Goal: Task Accomplishment & Management: Use online tool/utility

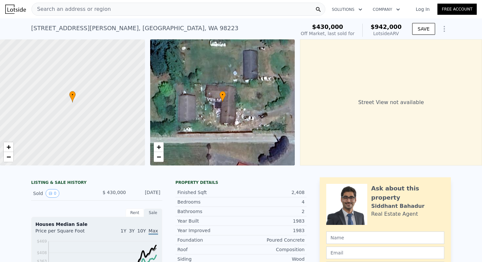
click at [86, 11] on span "Search an address or region" at bounding box center [71, 9] width 79 height 8
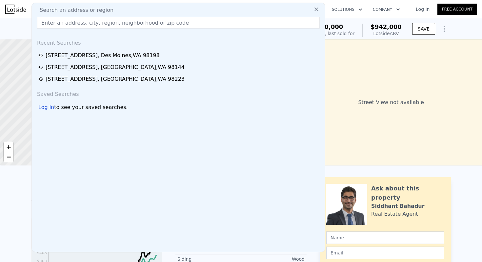
click at [82, 26] on input "text" at bounding box center [178, 23] width 283 height 12
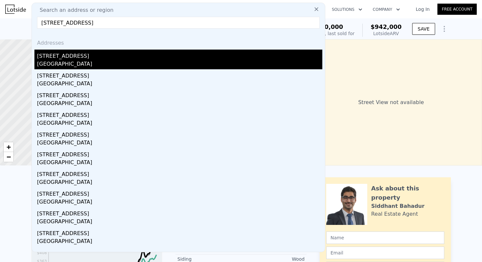
type input "[STREET_ADDRESS]"
click at [82, 62] on div "[GEOGRAPHIC_DATA]" at bounding box center [179, 64] width 285 height 9
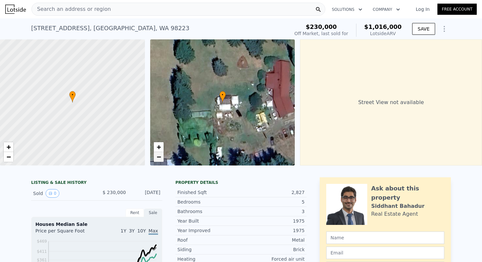
click at [161, 154] on span "−" at bounding box center [158, 156] width 4 height 8
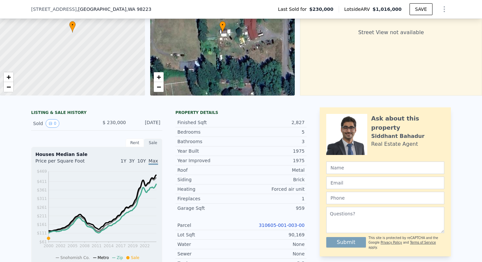
scroll to position [61, 0]
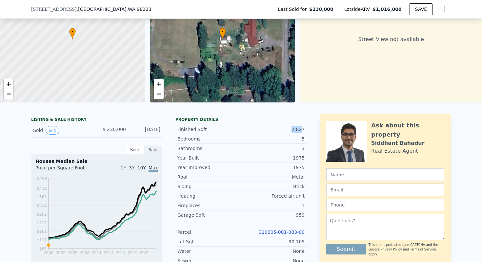
drag, startPoint x: 293, startPoint y: 130, endPoint x: 303, endPoint y: 130, distance: 9.8
click at [303, 130] on div "2,827" at bounding box center [273, 129] width 64 height 7
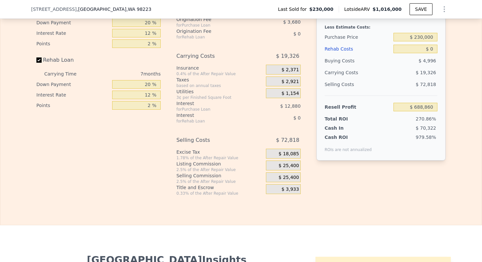
scroll to position [919, 0]
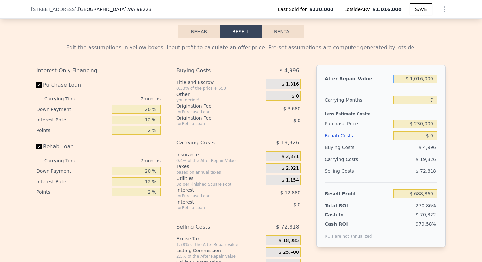
click at [418, 76] on input "$ 1,016,000" at bounding box center [416, 78] width 44 height 9
type input "$ 9"
type input "-$ 252,492"
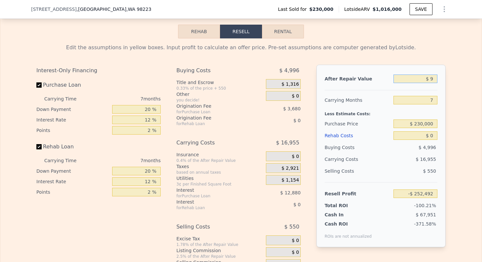
type input "$ 90"
type input "-$ 252,417"
type input "$ 900"
type input "-$ 251,668"
type input "$ 9,000"
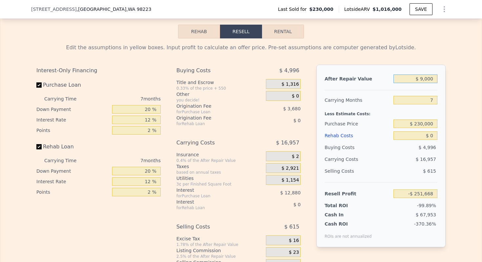
type input "-$ 244,162"
type input "$ 90,000"
type input "-$ 169,113"
type input "$ 900,000"
type input "$ 581,382"
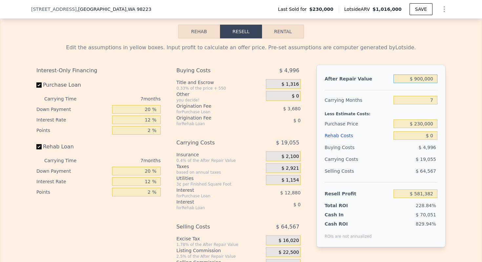
type input "$ 900,000"
click at [431, 99] on input "7" at bounding box center [416, 100] width 44 height 9
type input "4"
type input "$ 589,549"
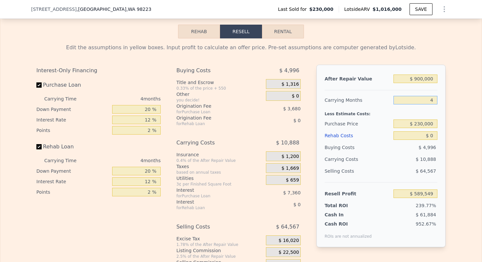
type input "4"
click at [145, 109] on input "20 %" at bounding box center [136, 109] width 49 height 9
type input "10 %"
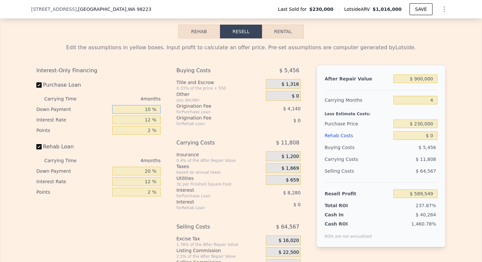
type input "$ 588,169"
type input "10 %"
click at [147, 119] on input "12 %" at bounding box center [136, 119] width 49 height 9
type input "10 %"
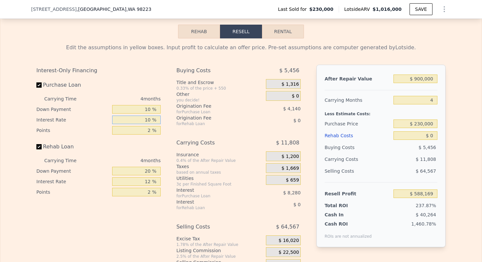
type input "$ 589,549"
type input "10 %"
click at [148, 137] on div "Interest-Only Financing Purchase Loan Carrying Time 4 months Down Payment 10 % …" at bounding box center [98, 131] width 124 height 132
click at [148, 132] on input "2 %" at bounding box center [136, 130] width 49 height 9
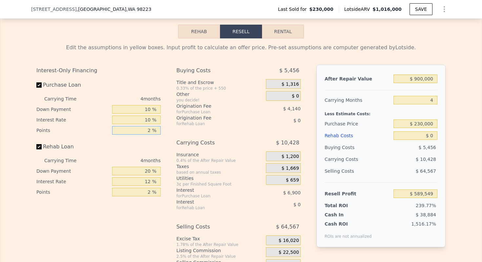
click at [148, 132] on input "2 %" at bounding box center [136, 130] width 49 height 9
type input "1 %"
type input "$ 591,619"
type input "1 %"
click at [148, 171] on input "20 %" at bounding box center [136, 171] width 49 height 9
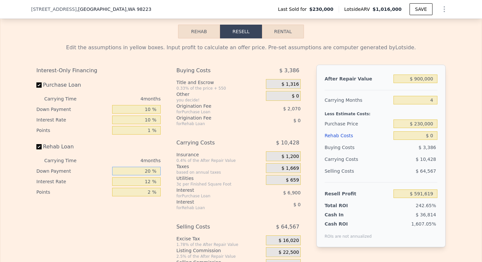
click at [148, 171] on input "20 %" at bounding box center [136, 171] width 49 height 9
type input "10 %"
click at [147, 181] on input "12 %" at bounding box center [136, 181] width 49 height 9
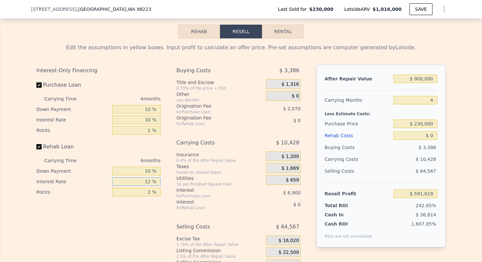
click at [147, 181] on input "12 %" at bounding box center [136, 181] width 49 height 9
type input "10 %"
click at [147, 190] on input "2 %" at bounding box center [136, 192] width 49 height 9
type input "1 %"
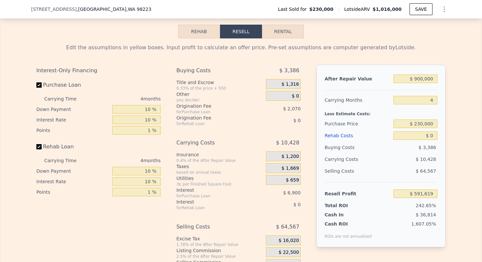
click at [213, 192] on div "Interest" at bounding box center [212, 190] width 73 height 7
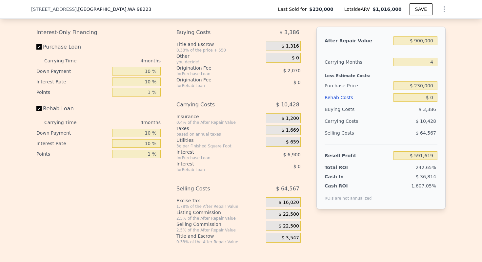
scroll to position [966, 0]
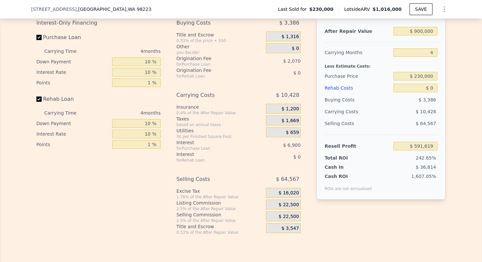
click at [287, 205] on span "$ 22,500" at bounding box center [289, 205] width 20 height 6
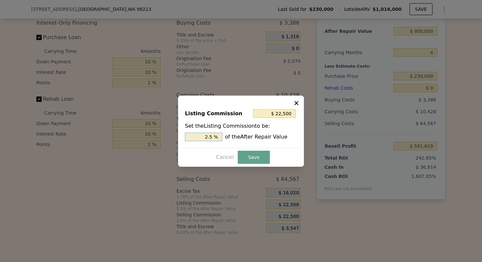
click at [205, 136] on input "2.5 %" at bounding box center [203, 136] width 37 height 9
type input "$ 9,000"
type input "1. %"
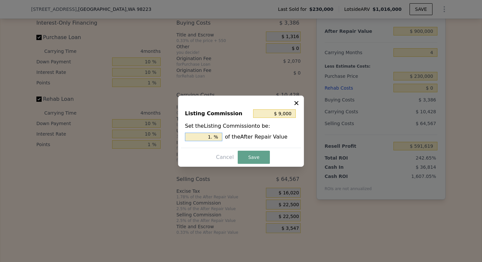
type input "$ 13,500"
type input "1.5 %"
click at [260, 158] on button "Save" at bounding box center [254, 157] width 32 height 13
type input "$ 600,619"
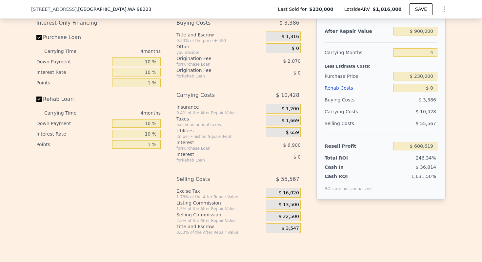
scroll to position [953, 0]
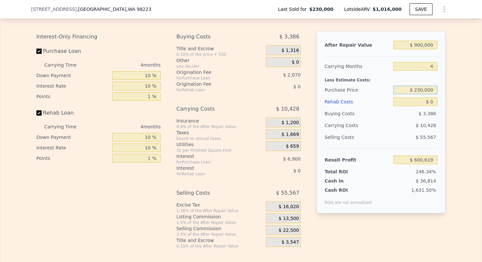
click at [426, 90] on input "$ 230,000" at bounding box center [416, 90] width 44 height 9
type input "$ 579,000"
click at [433, 100] on input "$ 0" at bounding box center [416, 101] width 44 height 9
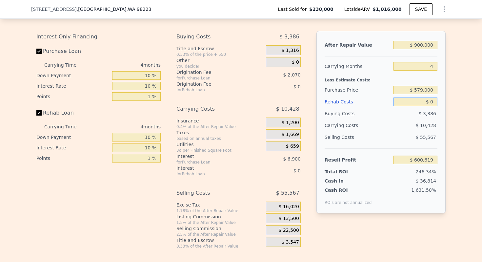
type input "$ 236,844"
click at [433, 100] on input "$ 0" at bounding box center [416, 101] width 44 height 9
type input "$ 1"
type input "$ 236,843"
type input "$ 15"
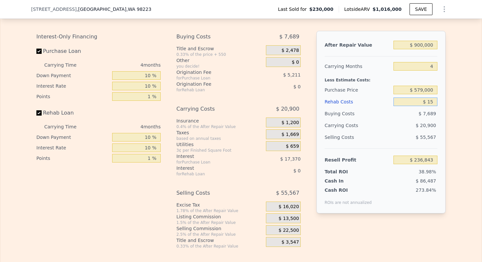
type input "$ 236,829"
type input "$ 150"
type input "$ 236,689"
type input "$ 1,500"
type input "$ 235,286"
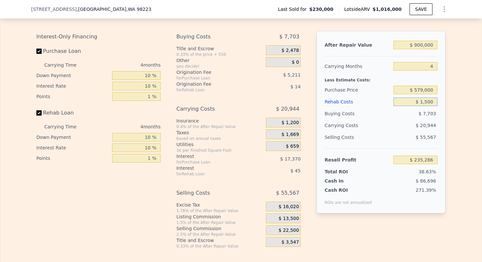
type input "$ 15,000"
type input "$ 221,257"
type input "$ 150,000"
type input "$ 80,994"
type input "$ 150,000"
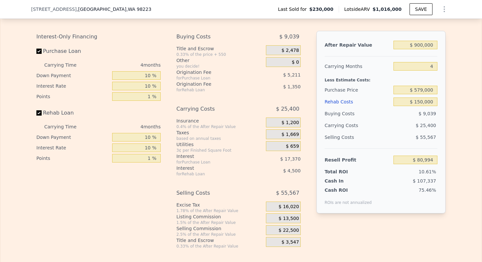
click at [348, 128] on div "Carrying Costs" at bounding box center [345, 125] width 41 height 12
click at [432, 43] on input "$ 900,000" at bounding box center [416, 45] width 44 height 9
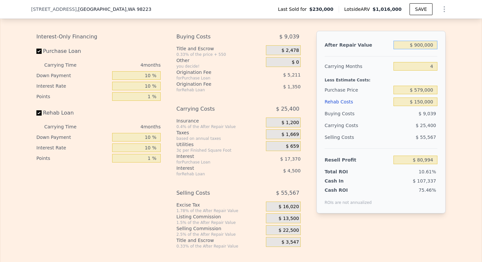
click at [432, 43] on input "$ 900,000" at bounding box center [416, 45] width 44 height 9
type input "$ 88,000"
type input "-$ 680,285"
type input "$ 880,000"
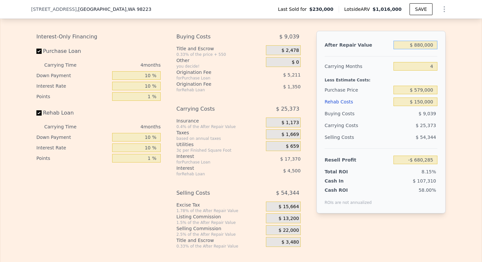
type input "$ 62,244"
click at [344, 61] on div "Carrying Months" at bounding box center [358, 66] width 66 height 12
click at [420, 47] on input "$ 880,000" at bounding box center [416, 45] width 44 height 9
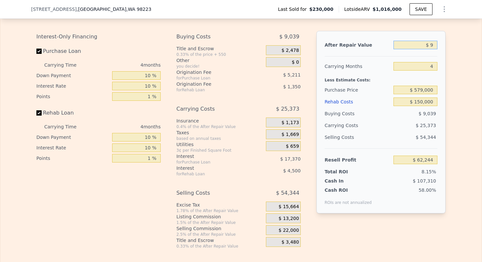
type input "$ 90"
type input "-$ 762,704"
type input "$ 900"
type input "-$ 761,946"
type input "$ 9,000"
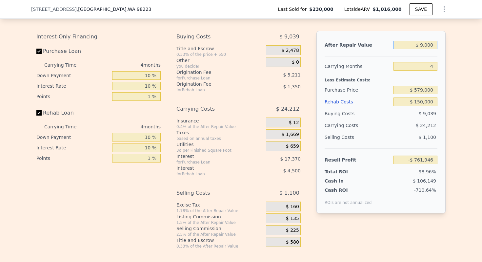
type input "-$ 754,351"
type input "$ 90,000"
type input "-$ 678,411"
type input "$ 900,000"
type input "$ 80,994"
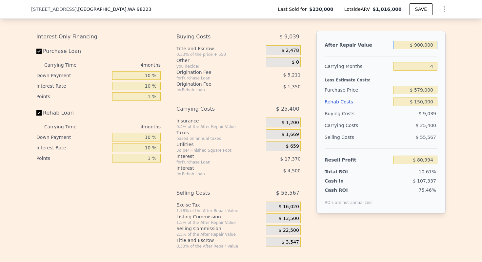
type input "$ 90,000"
type input "-$ 678,411"
type input "$ 9,000"
type input "-$ 754,351"
type input "$ 90"
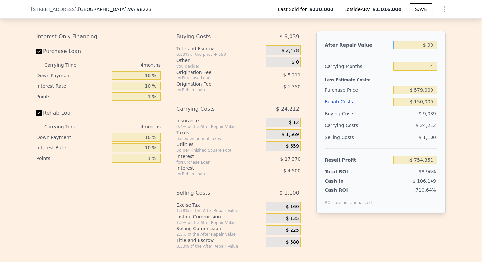
type input "-$ 762,704"
type input "$ 9"
type input "-$ 762,780"
type input "$ 91"
type input "-$ 762,703"
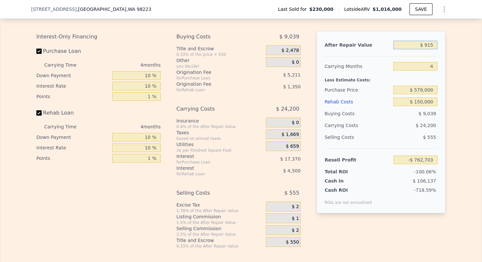
type input "$ 9,150"
type input "-$ 754,210"
type input "$ 91,500"
type input "-$ 677,006"
type input "$ 915,000"
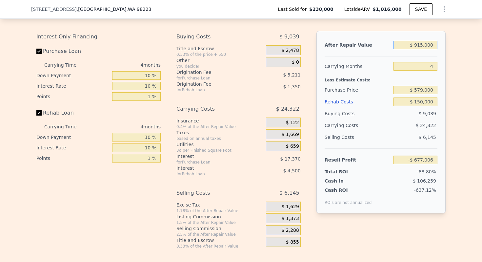
type input "$ 95,057"
type input "$ 9,150,000"
type input "$ 7,815,671"
type input "$ 915,000"
type input "$ 95,057"
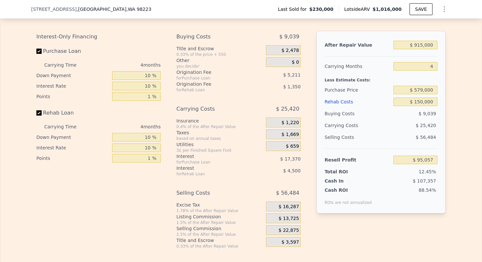
click at [354, 51] on div "After Repair Value" at bounding box center [358, 45] width 66 height 12
click at [421, 45] on input "$ 915,000" at bounding box center [416, 45] width 44 height 9
type input "$ 900"
type input "-$ 761,946"
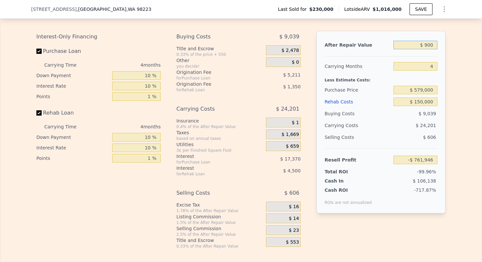
type input "$ 9,000"
type input "-$ 754,351"
type input "$ 90,000"
type input "-$ 678,411"
type input "$ 900,000"
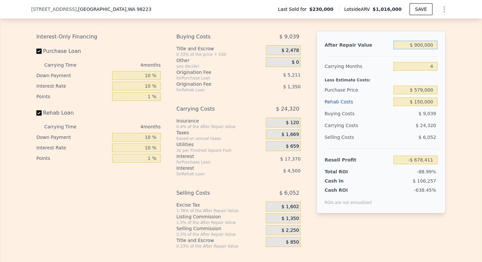
type input "$ 80,994"
type input "$ 900,000"
click at [349, 85] on div "Purchase Price" at bounding box center [358, 90] width 66 height 12
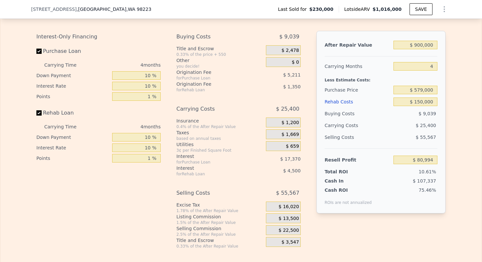
click at [358, 75] on div "Less Estimate Costs:" at bounding box center [381, 78] width 113 height 12
click at [462, 136] on div "Edit the assumptions in yellow boxes. Input profit to calculate an offer price.…" at bounding box center [240, 127] width 481 height 244
click at [425, 91] on input "$ 579,000" at bounding box center [416, 90] width 44 height 9
type input "$ 540,000"
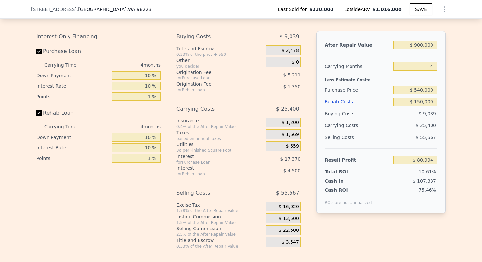
click at [345, 79] on div "Less Estimate Costs:" at bounding box center [381, 78] width 113 height 12
type input "$ 121,647"
click at [425, 46] on input "$ 900,000" at bounding box center [416, 45] width 44 height 9
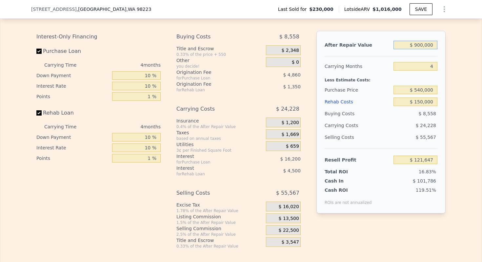
type input "$ 8"
type input "-$ 722,128"
type input "$ 88"
type input "-$ 722,053"
type input "$ 880"
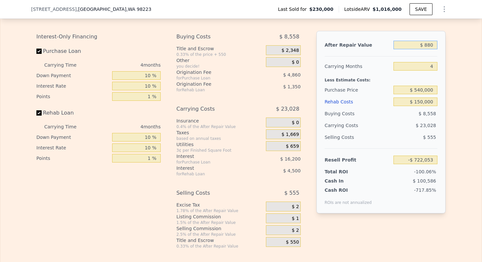
type input "-$ 721,311"
type input "$ 8,800"
type input "-$ 713,886"
type input "$ 88,000"
type input "-$ 639,632"
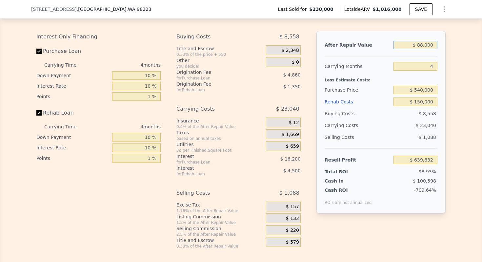
type input "$ 880,000"
type input "$ 102,897"
click at [355, 93] on div "Purchase Price" at bounding box center [358, 90] width 66 height 12
click at [420, 47] on input "$ 880,000" at bounding box center [416, 45] width 44 height 9
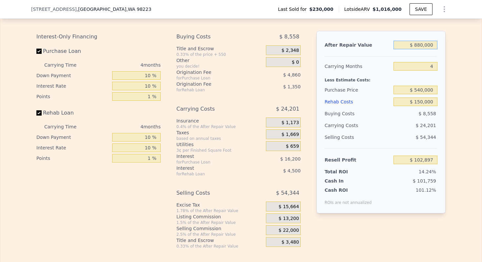
click at [420, 47] on input "$ 880,000" at bounding box center [416, 45] width 44 height 9
type input "$ 8"
type input "-$ 722,128"
type input "$ 86"
type input "-$ 722,055"
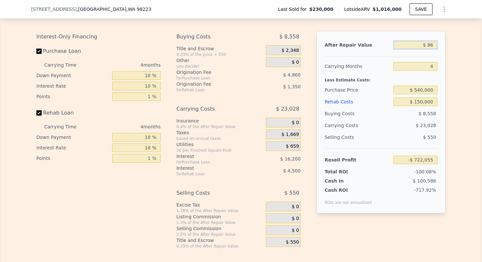
type input "$ 860"
type input "-$ 721,330"
type input "$ 8,600"
type input "-$ 714,073"
type input "$ 86,000"
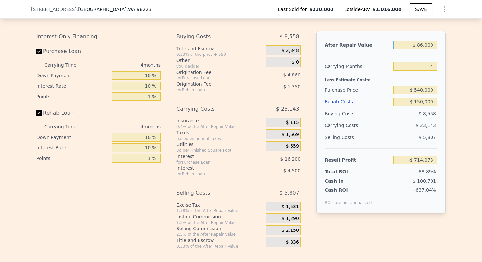
type input "-$ 641,508"
type input "$ 860,000"
type input "$ 84,145"
click at [348, 74] on div "Less Estimate Costs:" at bounding box center [381, 78] width 113 height 12
click at [422, 46] on input "$ 860,000" at bounding box center [416, 45] width 44 height 9
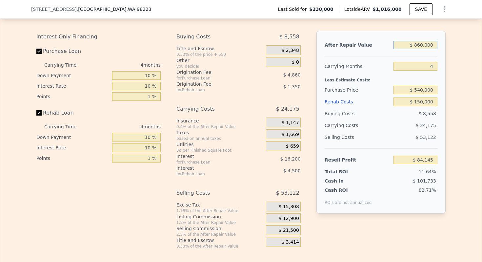
click at [422, 46] on input "$ 860,000" at bounding box center [416, 45] width 44 height 9
type input "$ 8"
type input "-$ 722,128"
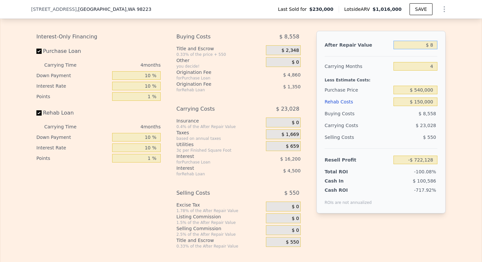
type input "$ 87"
type input "-$ 722,054"
type input "$ 875"
type input "-$ 721,316"
type input "$ 8,750"
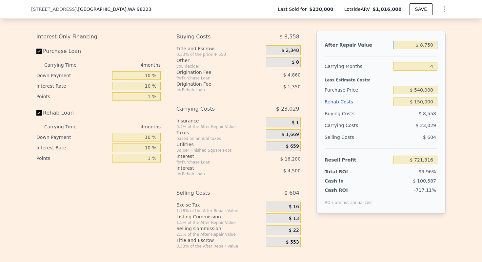
type input "-$ 713,933"
type input "$ 87,500"
type input "-$ 640,103"
type input "$ 875,000"
type input "$ 98,208"
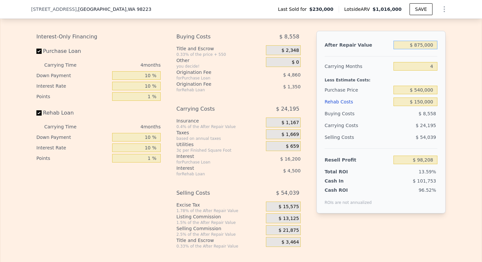
type input "$ 875,000"
click at [356, 70] on div "Carrying Months" at bounding box center [358, 66] width 66 height 12
